Goal: Obtain resource: Obtain resource

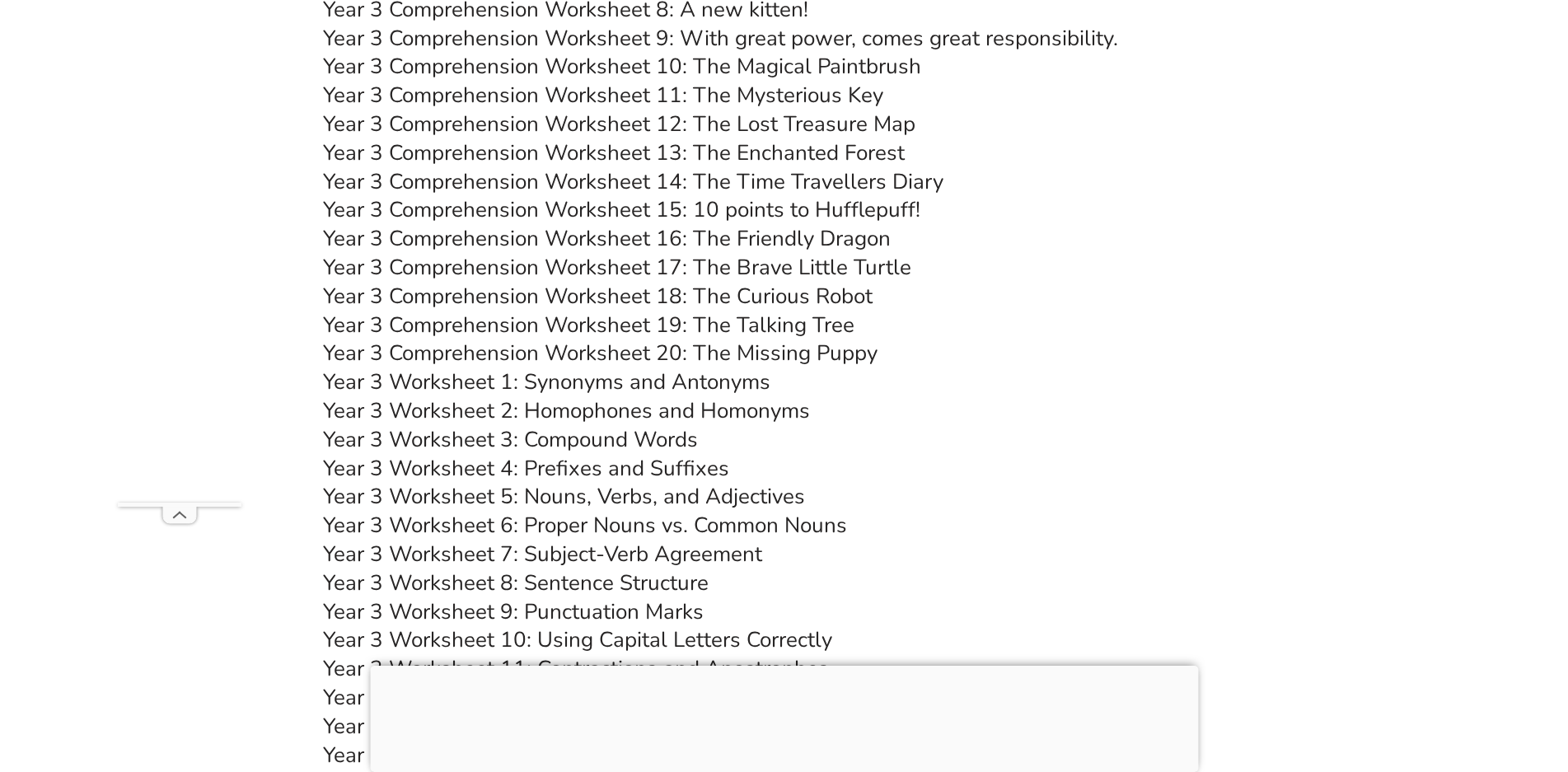
scroll to position [5824, 0]
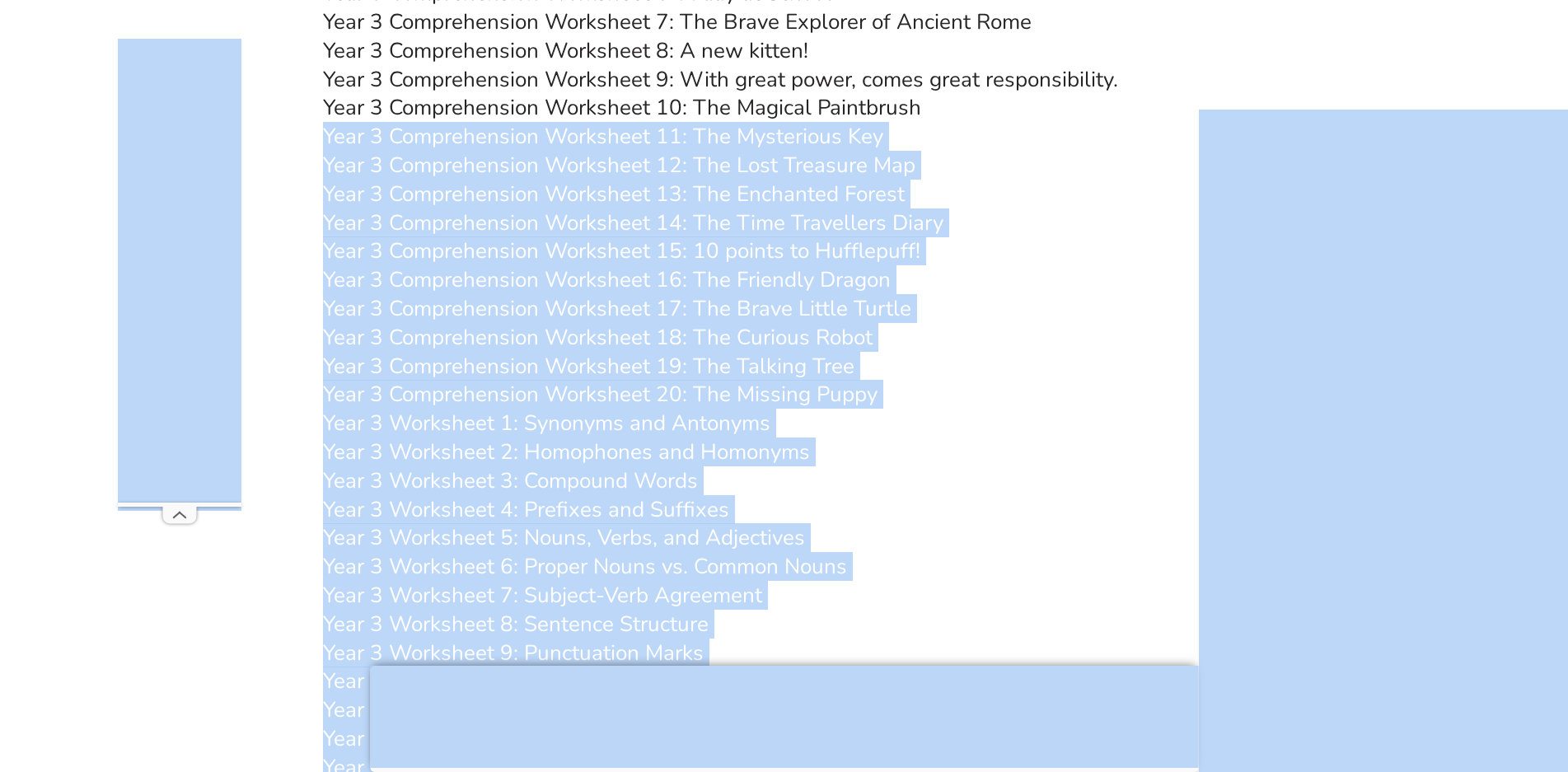
click at [1171, 151] on h3 "Year 3 Comprehension Worksheet 11: The Mysterious Key" at bounding box center [784, 137] width 923 height 28
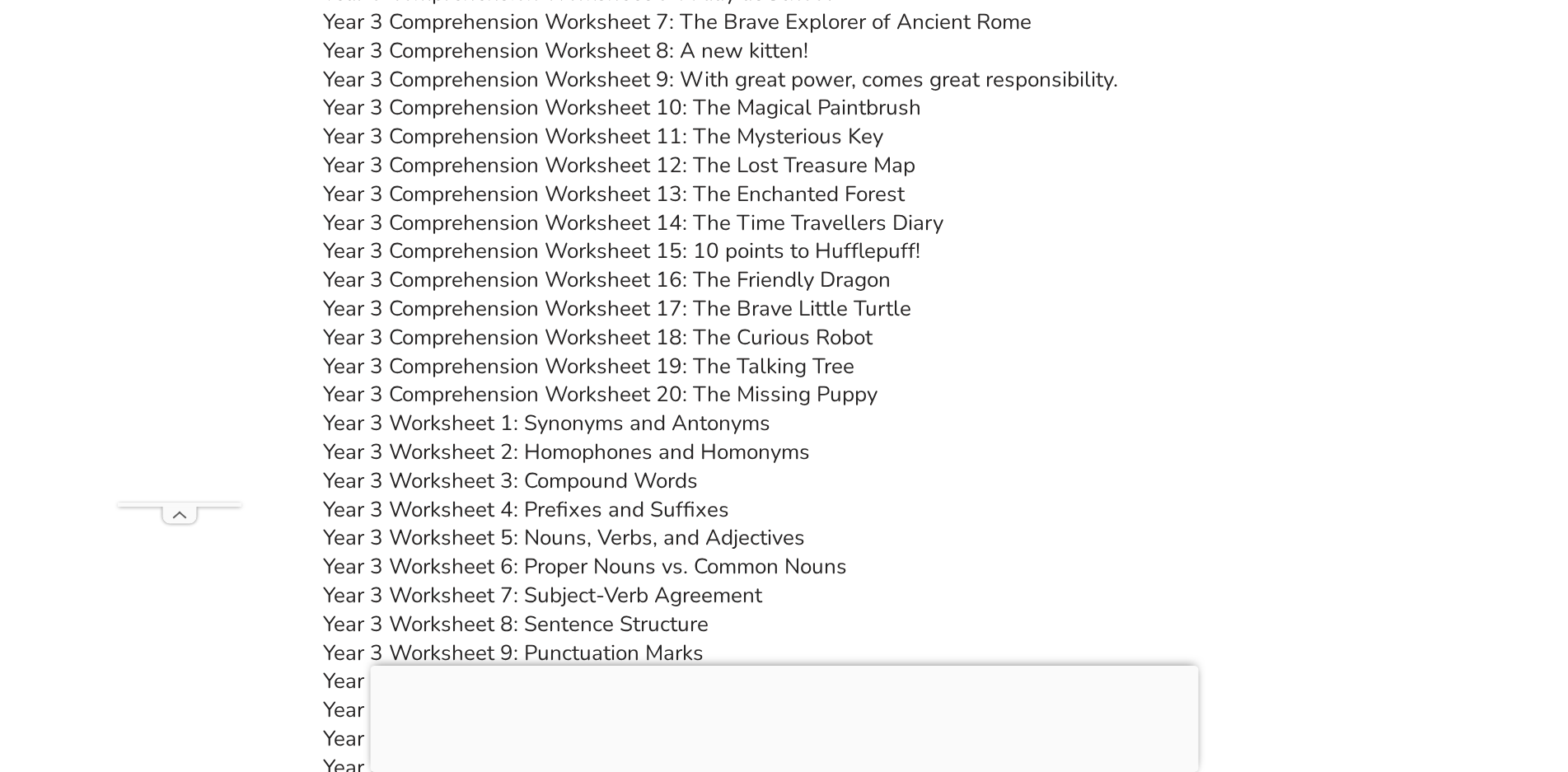
click at [1171, 151] on h3 "Year 3 Comprehension Worksheet 11: The Mysterious Key" at bounding box center [784, 137] width 923 height 28
click at [716, 386] on link "Year 3 Comprehension Worksheet 20: The Missing Puppy" at bounding box center [599, 393] width 554 height 29
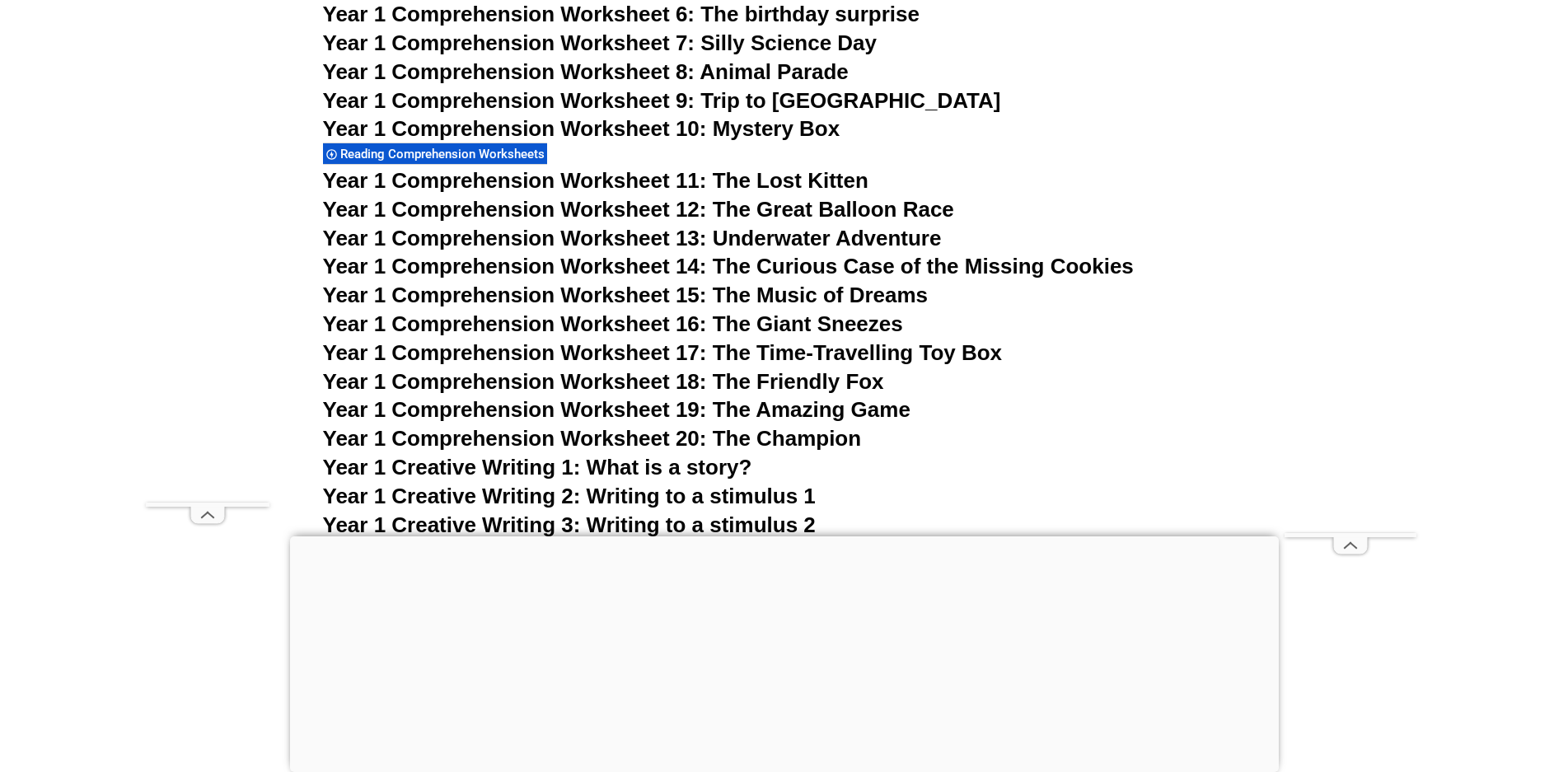
scroll to position [2414, 0]
click at [784, 536] on div at bounding box center [784, 536] width 989 height 0
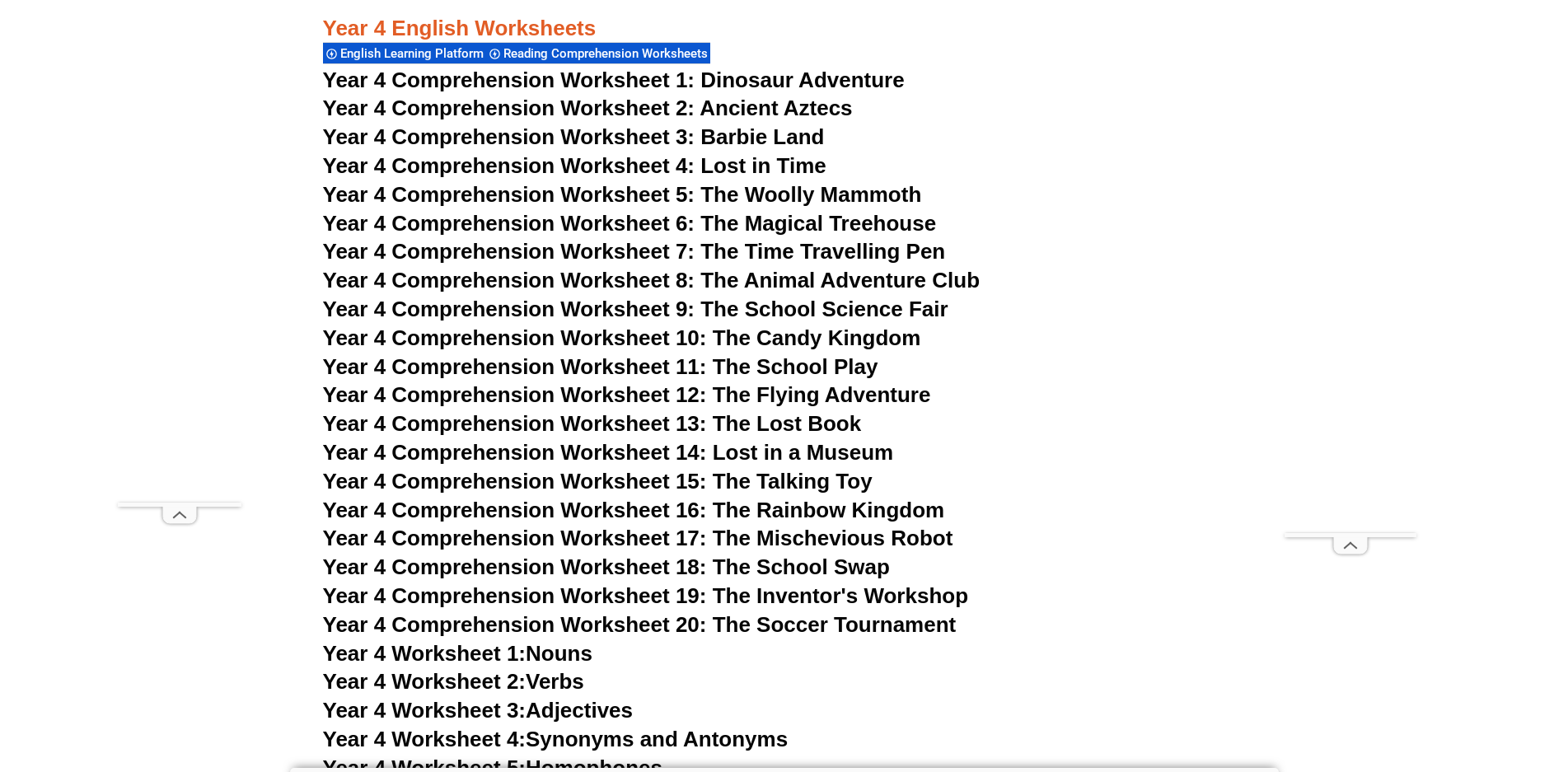
scroll to position [7088, 0]
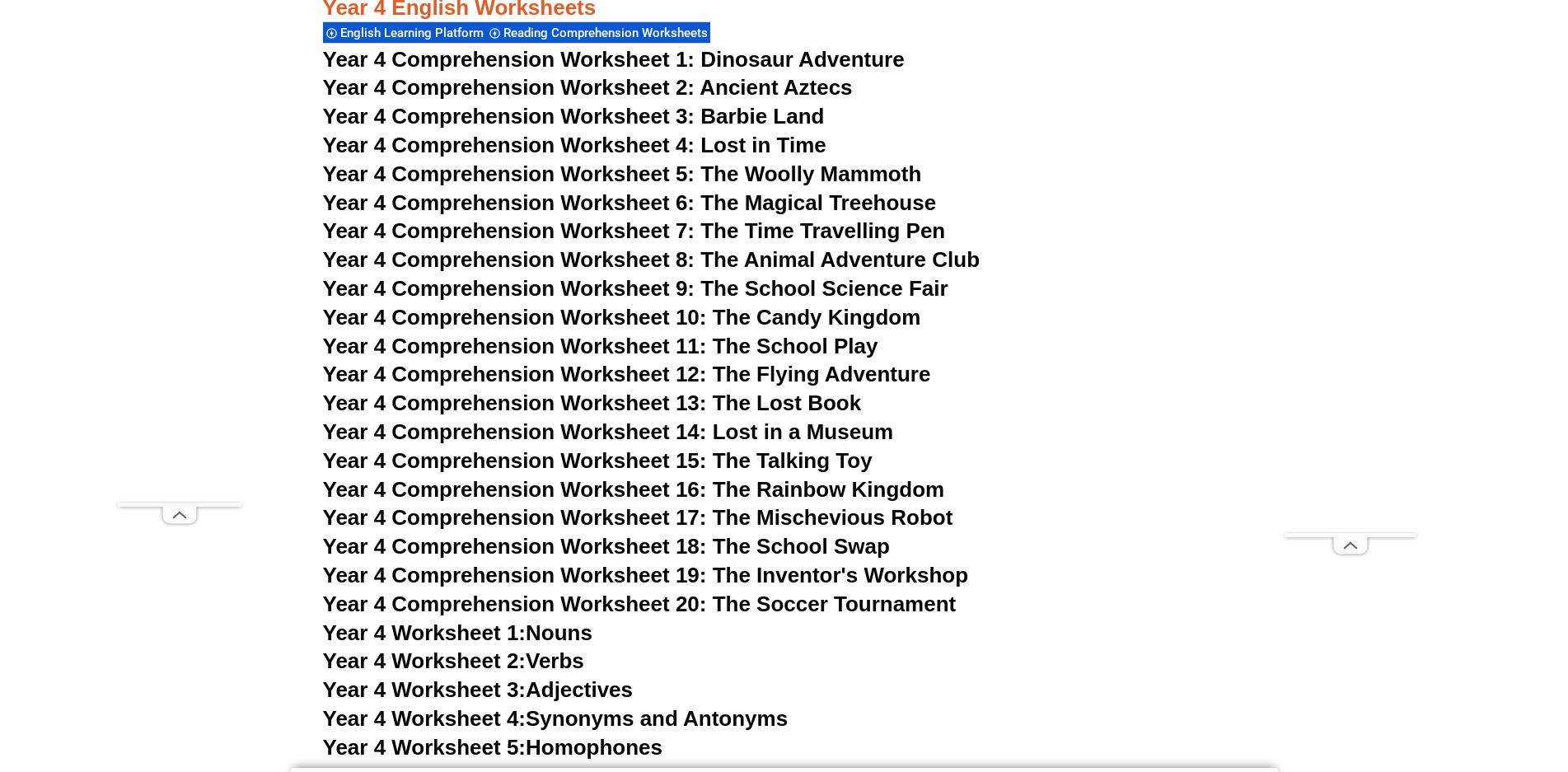
click at [817, 483] on span "Year 4 Comprehension Worksheet 16: The Rainbow Kingdom" at bounding box center [633, 489] width 622 height 25
click at [763, 550] on span "Year 4 Comprehension Worksheet 18: The School Swap" at bounding box center [606, 546] width 567 height 25
